Goal: Entertainment & Leisure: Consume media (video, audio)

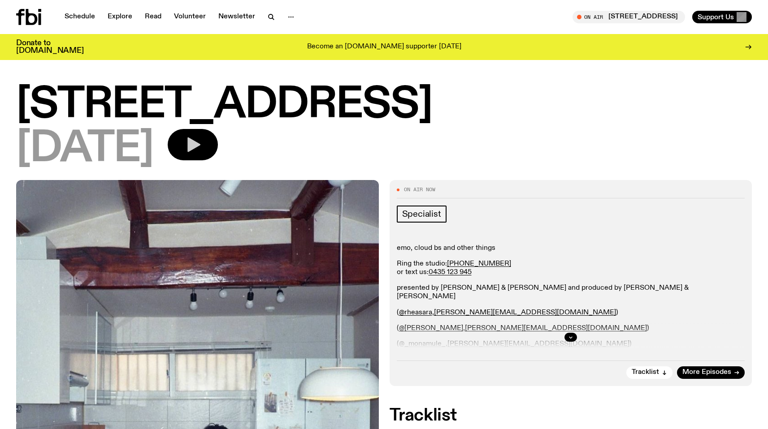
click at [202, 139] on icon "button" at bounding box center [193, 145] width 18 height 18
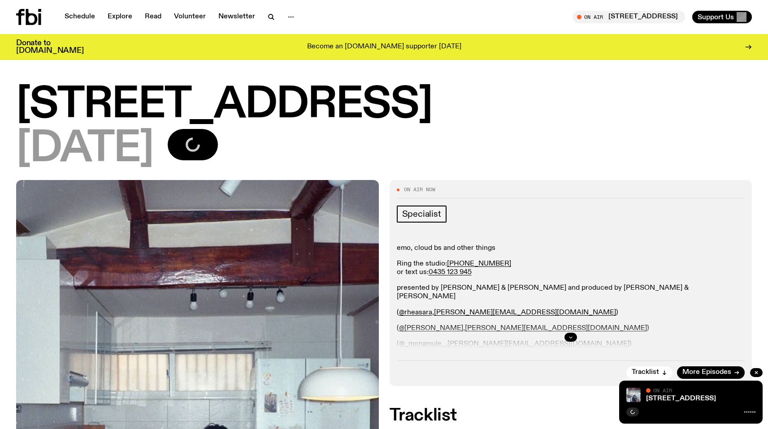
click at [570, 339] on icon "button" at bounding box center [570, 337] width 5 height 5
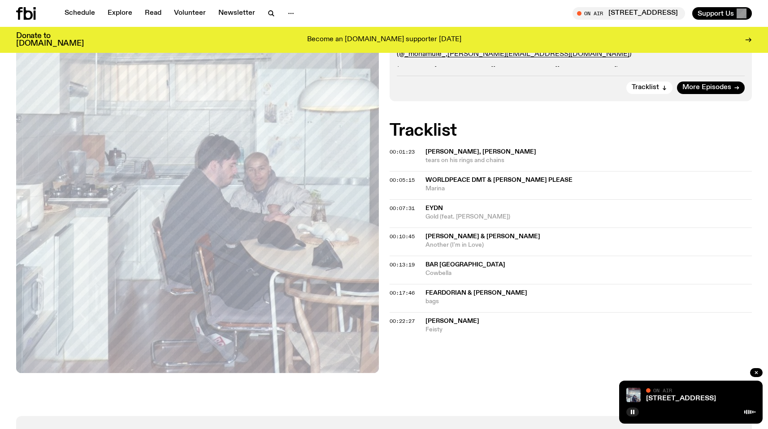
scroll to position [284, 0]
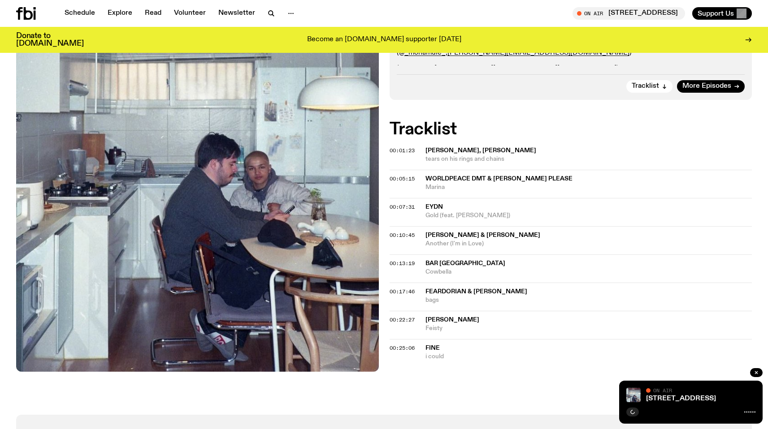
click at [429, 389] on div "On Air Now Specialist emo, cloud bs and other things Ring the studio: (02) 9030…" at bounding box center [384, 152] width 768 height 526
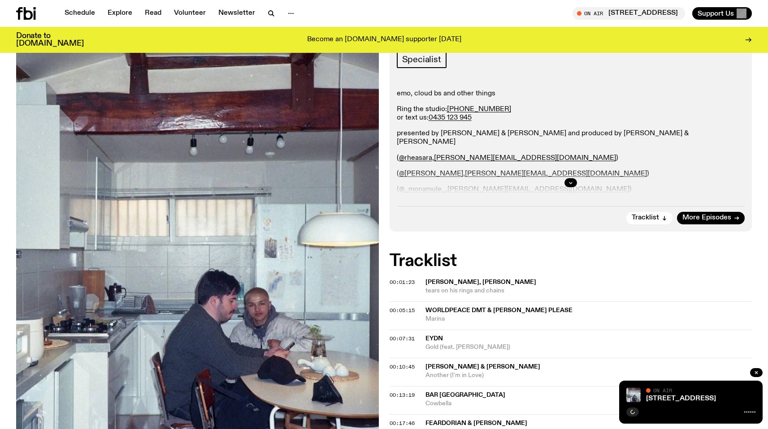
scroll to position [147, 0]
click at [631, 412] on icon "button" at bounding box center [633, 412] width 4 height 4
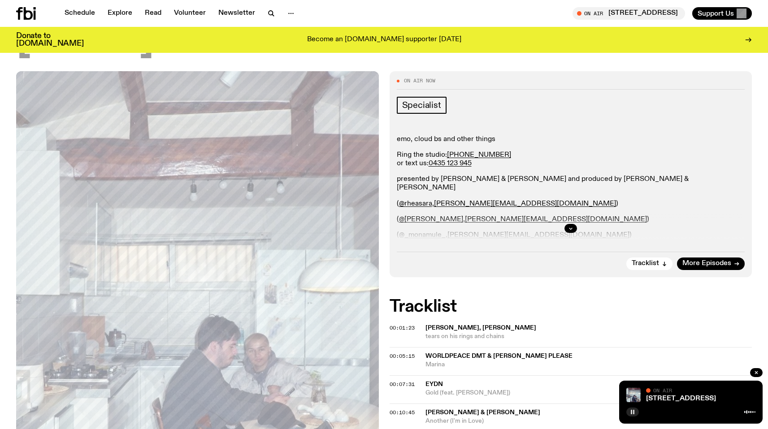
scroll to position [97, 0]
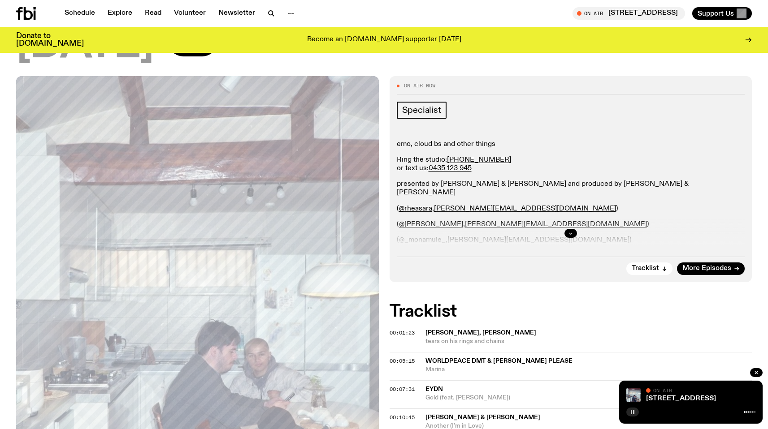
click at [567, 231] on button "button" at bounding box center [570, 233] width 13 height 9
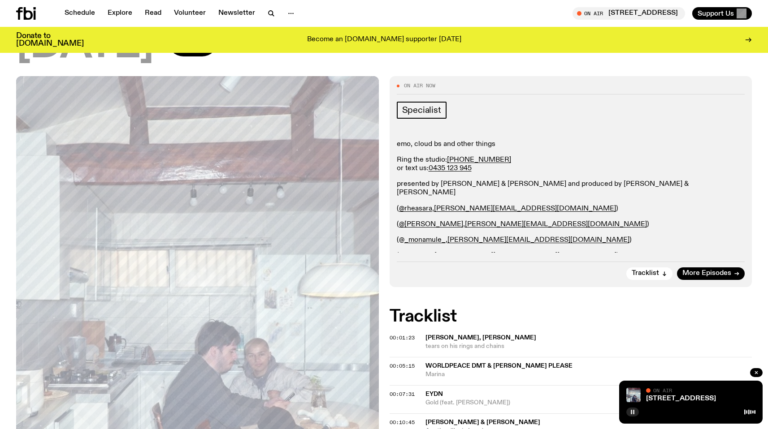
click at [635, 413] on icon "button" at bounding box center [632, 412] width 5 height 5
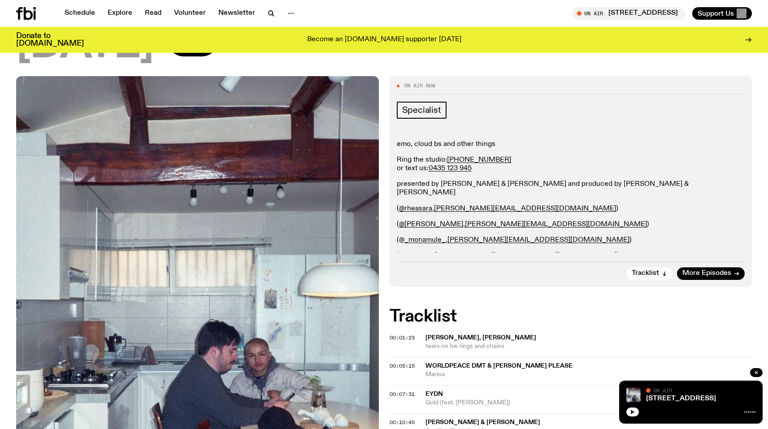
click at [633, 414] on icon "button" at bounding box center [632, 412] width 5 height 5
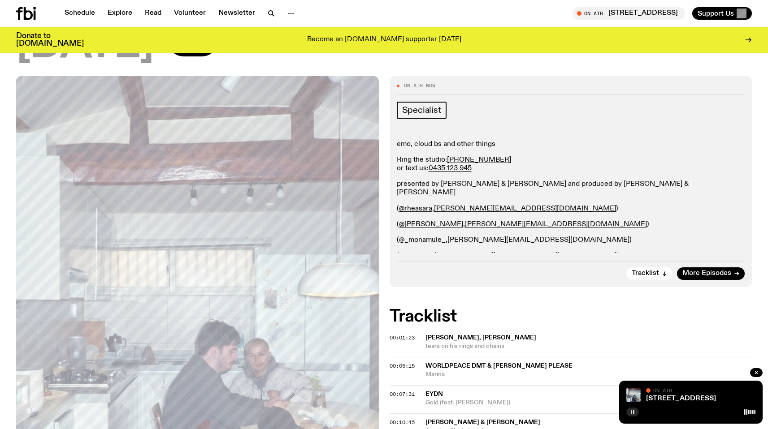
click at [631, 414] on rect "button" at bounding box center [631, 412] width 1 height 4
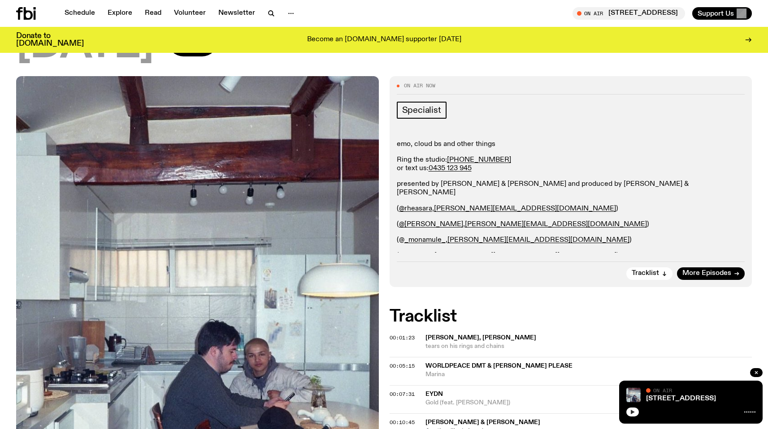
click at [630, 411] on icon "button" at bounding box center [632, 412] width 5 height 5
click at [603, 315] on h2 "Tracklist" at bounding box center [570, 317] width 363 height 16
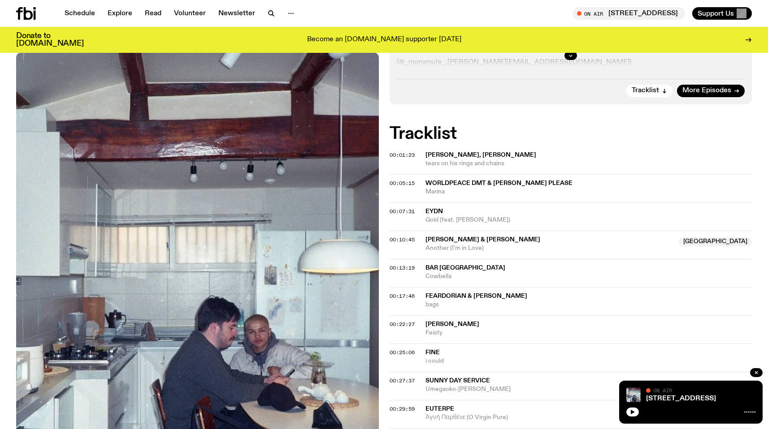
scroll to position [267, 0]
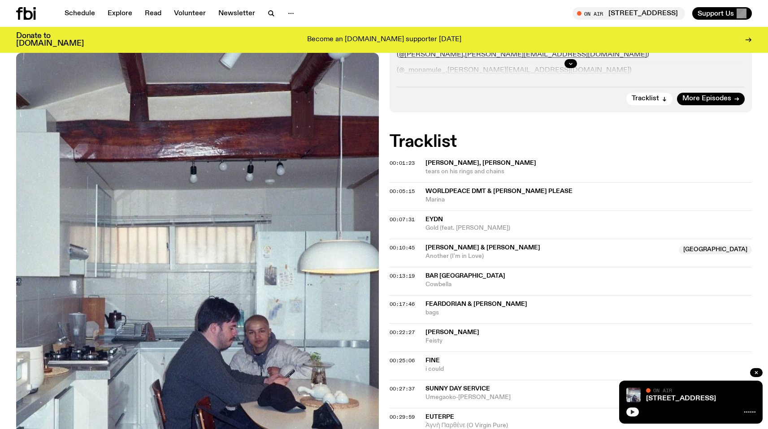
click at [634, 410] on icon "button" at bounding box center [632, 412] width 5 height 5
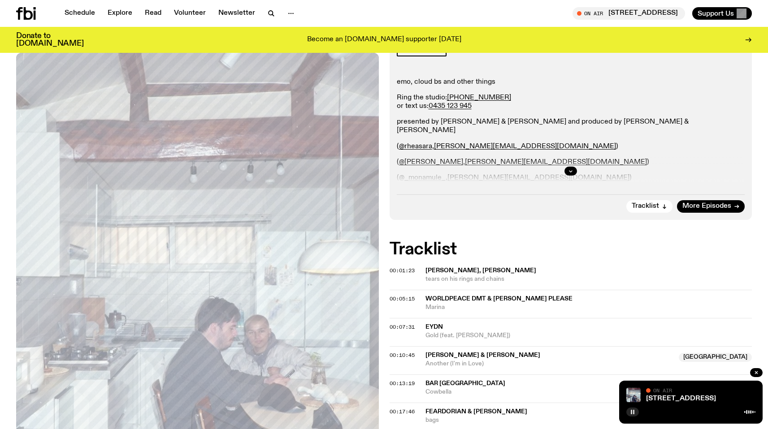
scroll to position [0, 0]
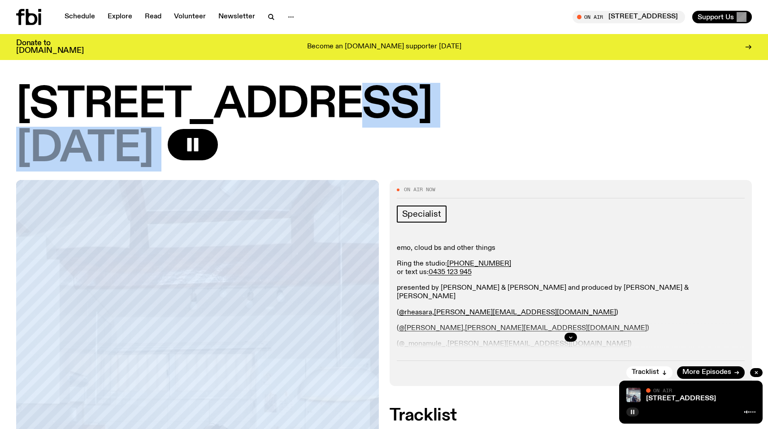
drag, startPoint x: 383, startPoint y: 178, endPoint x: 422, endPoint y: 108, distance: 80.3
click at [422, 108] on div "704 W HIGH ST 17.08.25" at bounding box center [384, 132] width 768 height 95
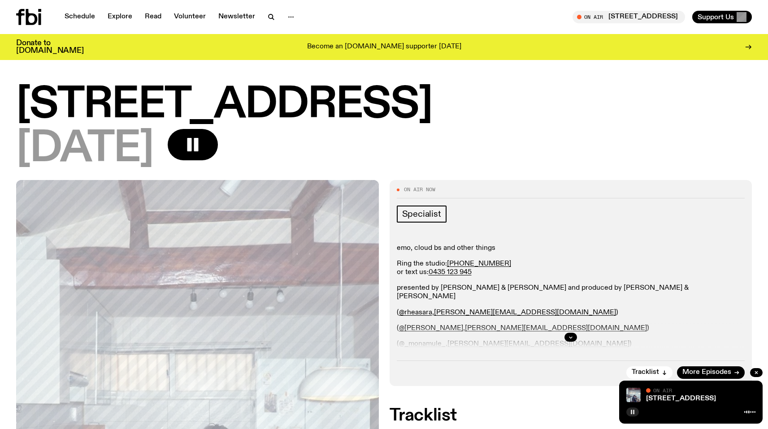
click at [402, 120] on h1 "704 W HIGH ST" at bounding box center [383, 105] width 735 height 40
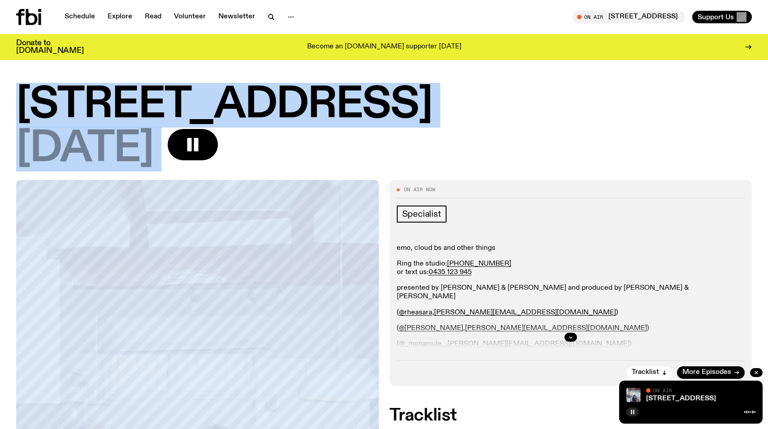
drag, startPoint x: 411, startPoint y: 128, endPoint x: 393, endPoint y: 64, distance: 66.4
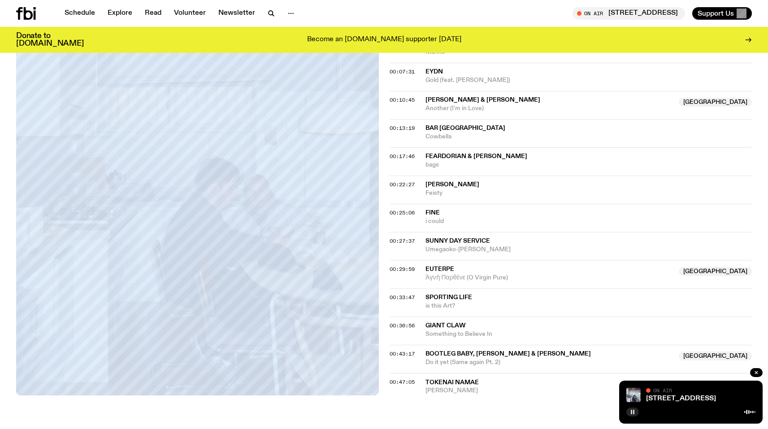
scroll to position [470, 0]
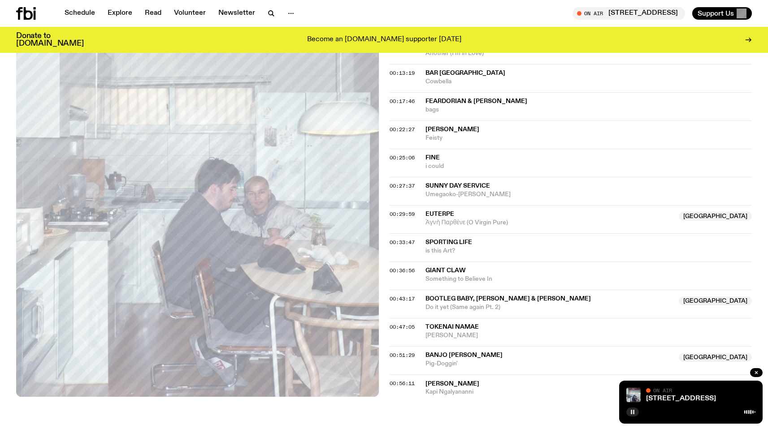
click at [448, 10] on div "On Air 704 W HIGH ST Tune in live Support Us" at bounding box center [570, 13] width 364 height 13
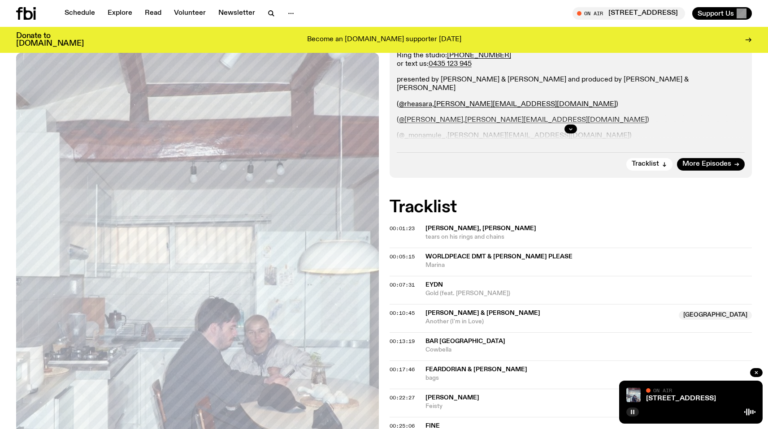
scroll to position [0, 0]
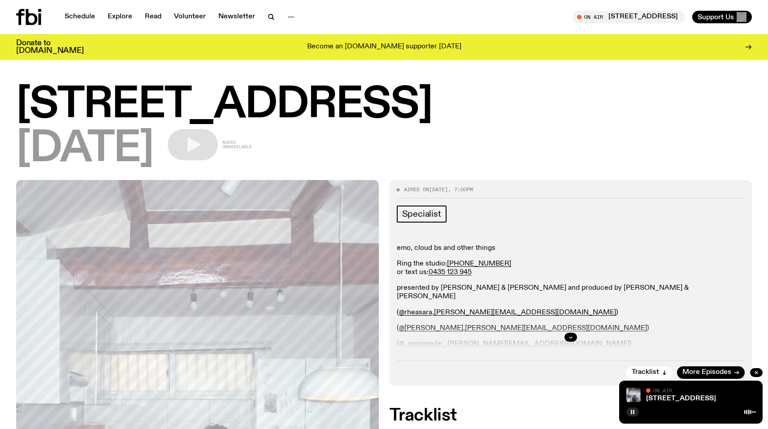
click at [37, 109] on h1 "[STREET_ADDRESS]" at bounding box center [383, 105] width 735 height 40
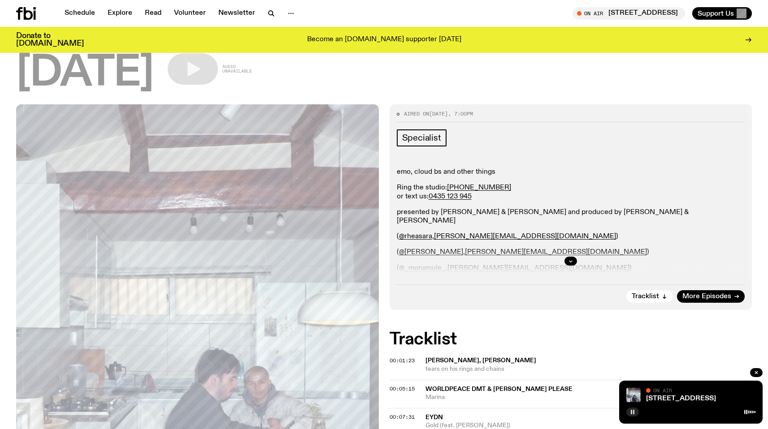
scroll to position [72, 0]
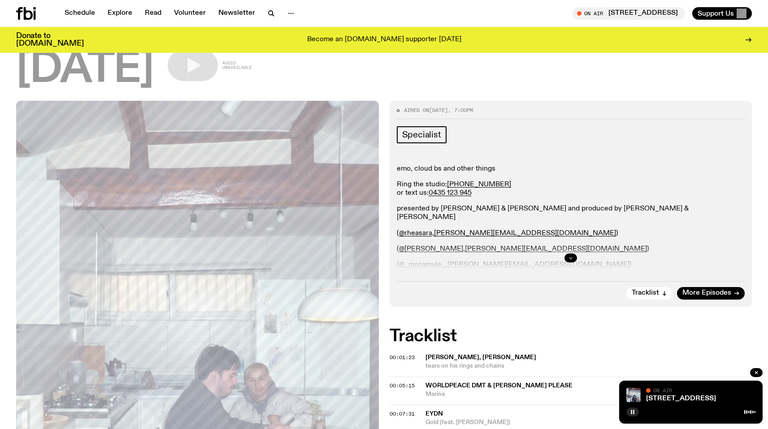
click at [569, 258] on icon "button" at bounding box center [570, 258] width 3 height 1
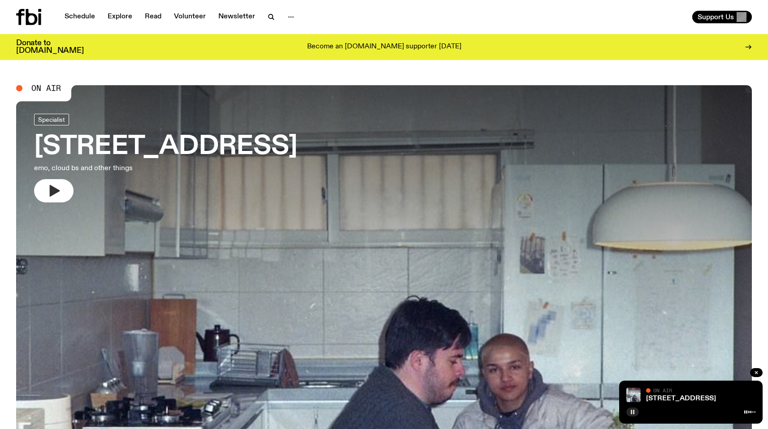
click at [56, 195] on icon "button" at bounding box center [54, 191] width 14 height 14
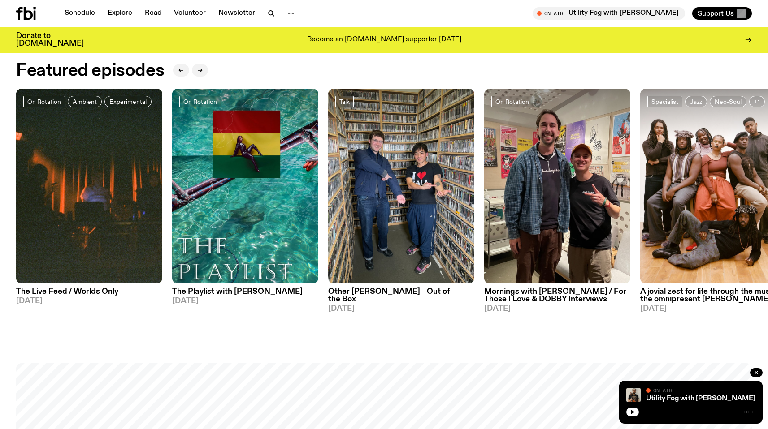
scroll to position [474, 0]
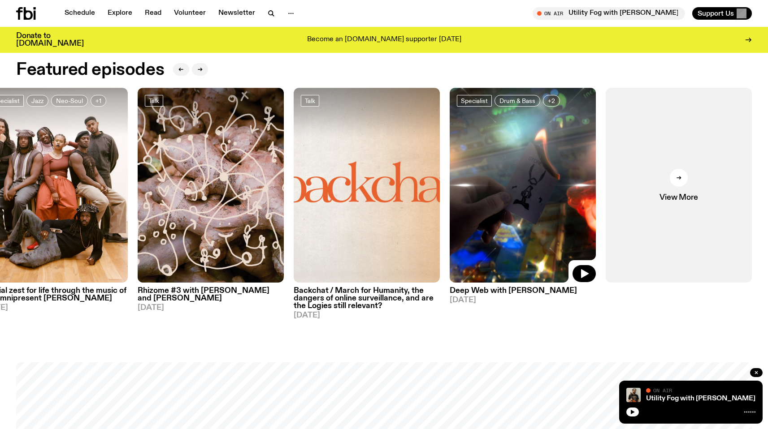
click at [545, 233] on img at bounding box center [522, 185] width 146 height 195
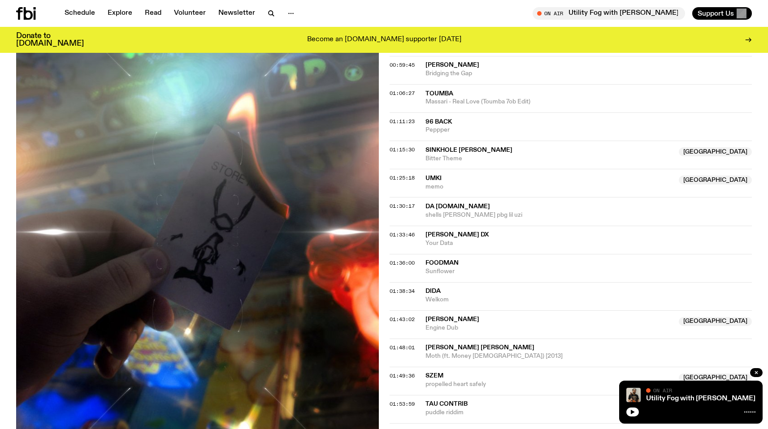
scroll to position [761, 0]
click at [453, 151] on span "Sinkhole Crim" at bounding box center [468, 150] width 87 height 6
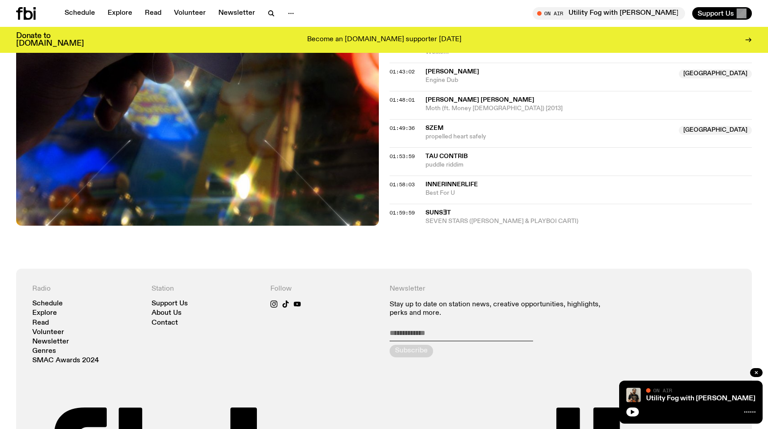
scroll to position [1191, 0]
